Goal: Task Accomplishment & Management: Manage account settings

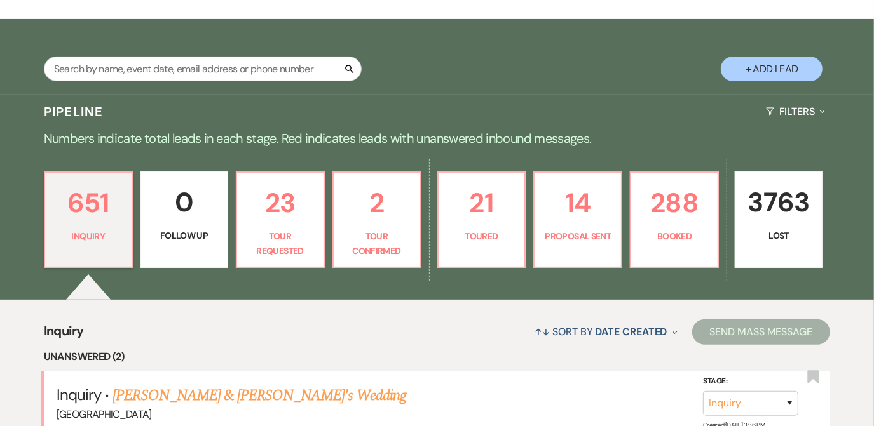
scroll to position [231, 0]
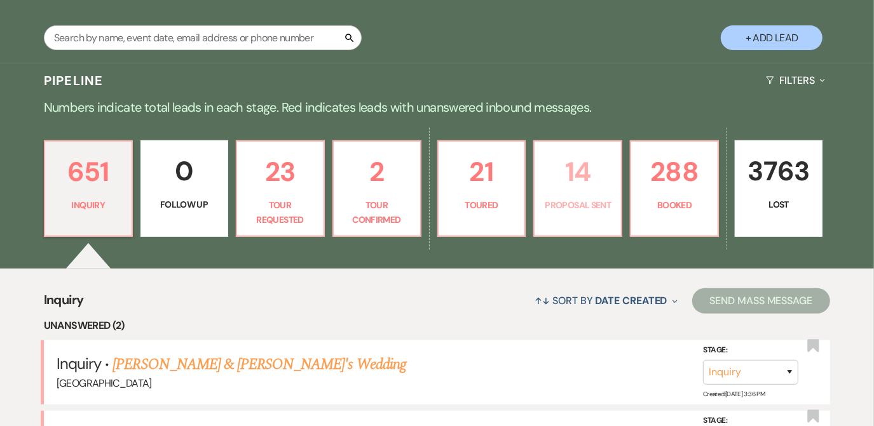
click at [566, 217] on link "14 Proposal Sent" at bounding box center [577, 188] width 89 height 97
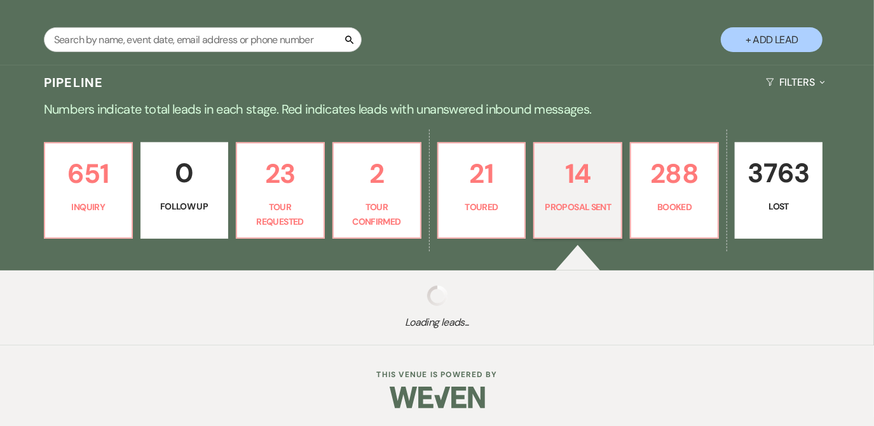
scroll to position [231, 0]
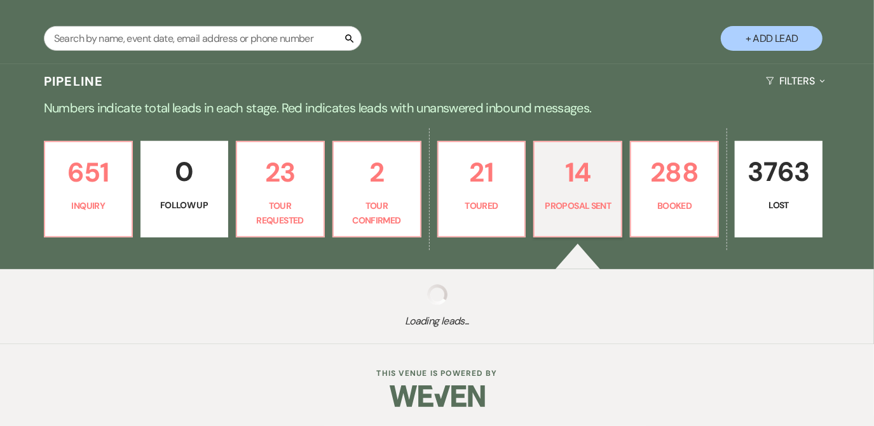
select select "6"
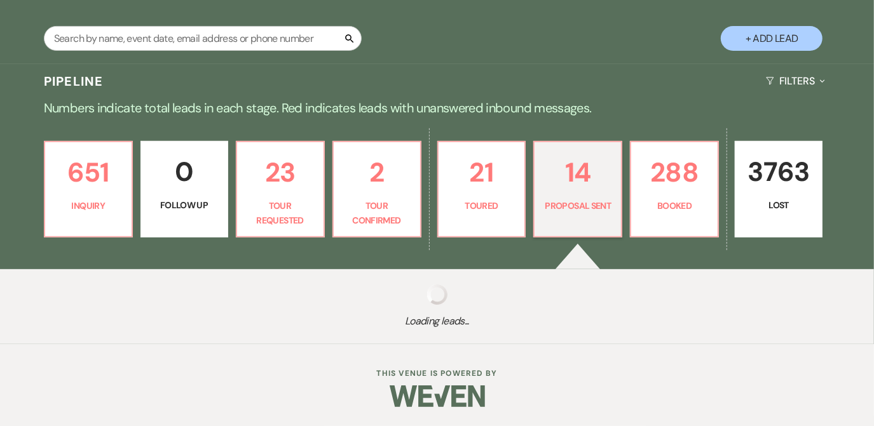
select select "6"
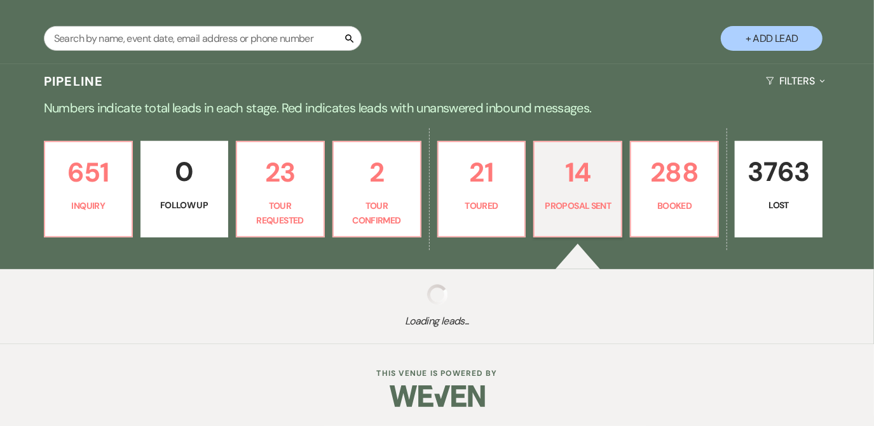
select select "6"
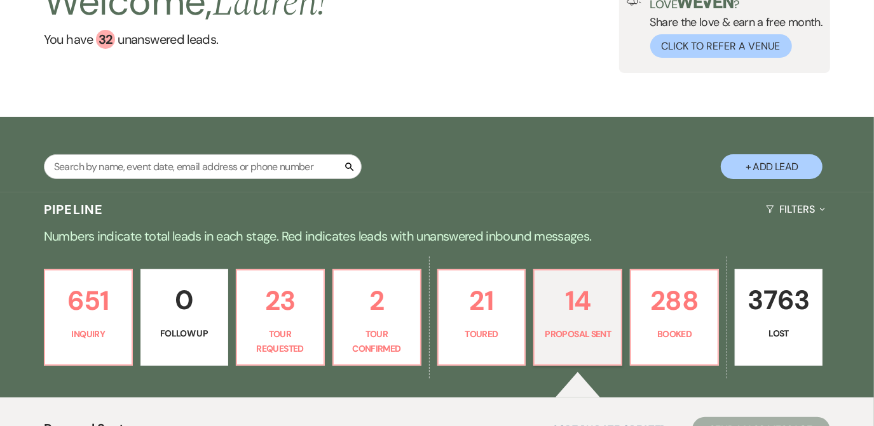
scroll to position [0, 0]
